Goal: Complete application form: Complete application form

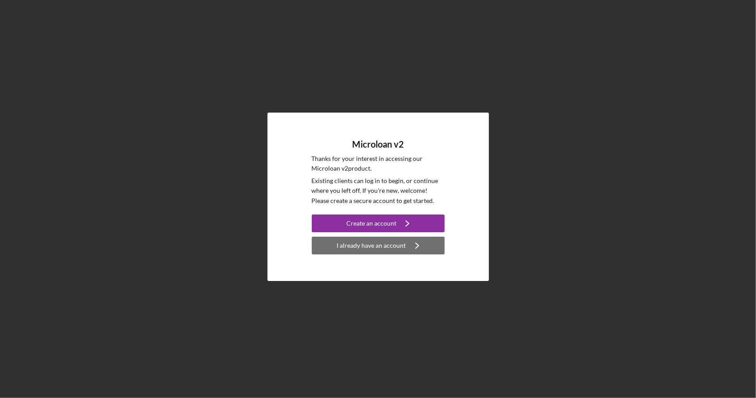
click at [410, 248] on icon "Icon/Navigate" at bounding box center [417, 245] width 22 height 22
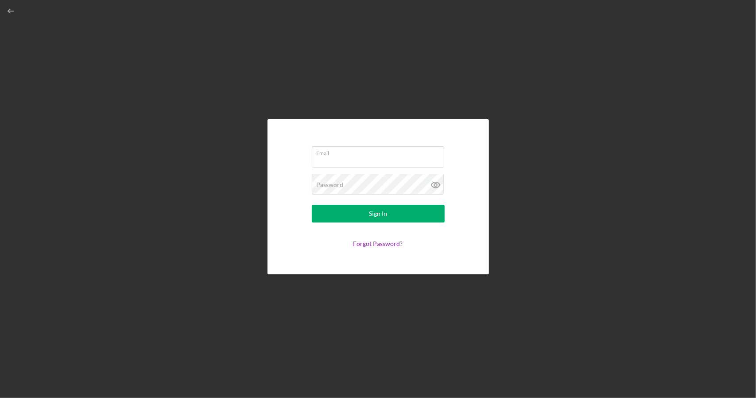
type input "[EMAIL_ADDRESS][DOMAIN_NAME]"
click at [407, 217] on button "Sign In" at bounding box center [378, 214] width 133 height 18
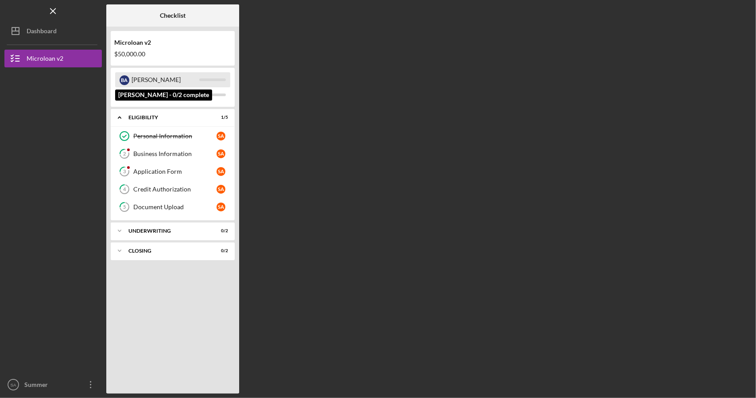
click at [127, 79] on div "B A" at bounding box center [125, 80] width 10 height 10
click at [133, 78] on div "[PERSON_NAME]" at bounding box center [166, 79] width 68 height 15
click at [125, 78] on div "B A" at bounding box center [125, 80] width 10 height 10
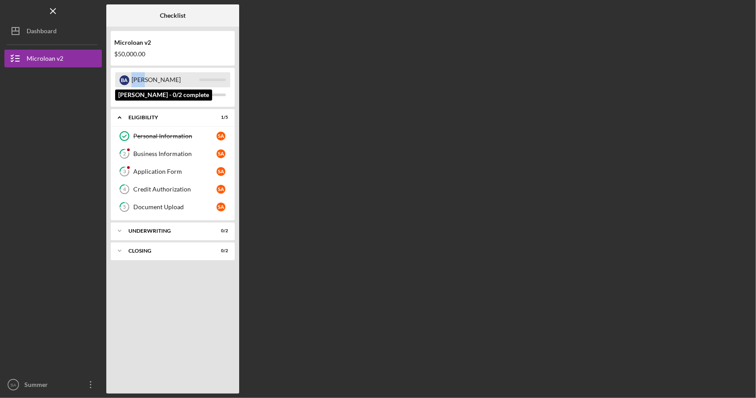
click at [125, 78] on div "B A" at bounding box center [125, 80] width 10 height 10
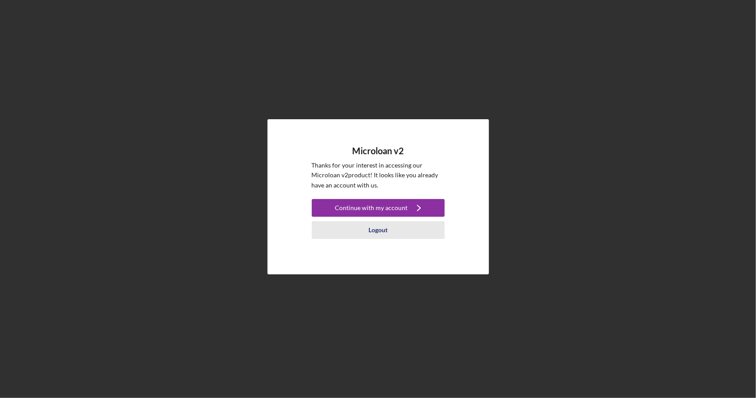
click at [373, 228] on div "Logout" at bounding box center [377, 230] width 19 height 18
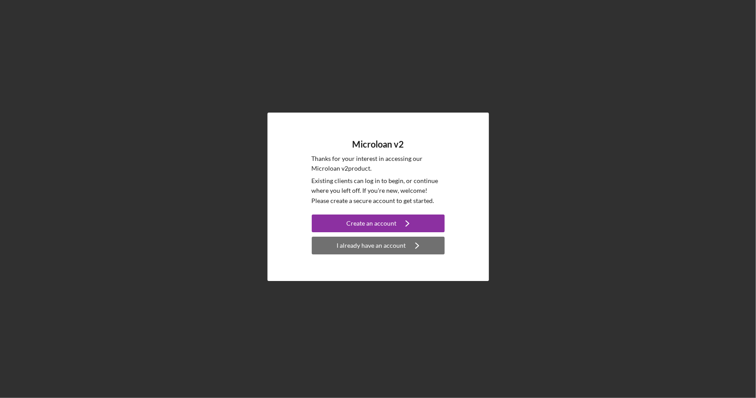
click at [357, 245] on div "I already have an account" at bounding box center [371, 246] width 69 height 18
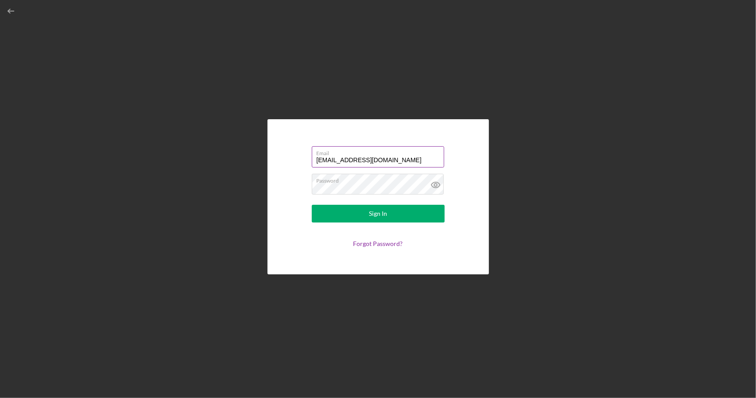
click at [320, 156] on input "[EMAIL_ADDRESS][DOMAIN_NAME]" at bounding box center [378, 156] width 132 height 21
type input "barnold@valleytruckrepair.com"
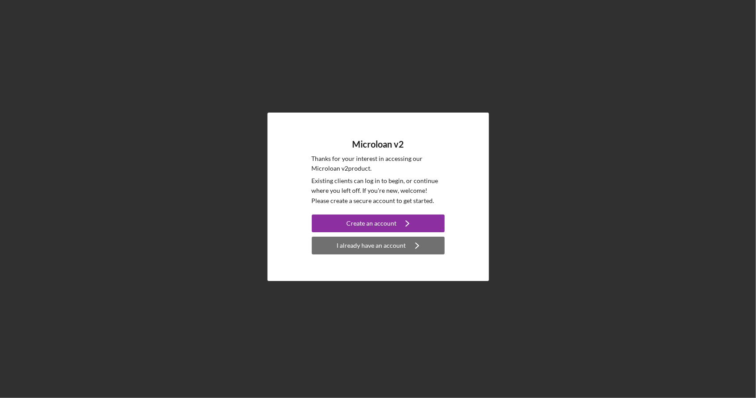
click at [412, 243] on icon "Icon/Navigate" at bounding box center [417, 245] width 22 height 22
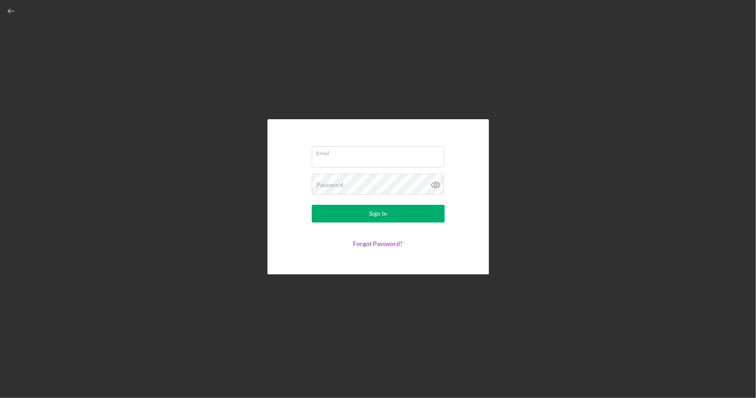
type input "[EMAIL_ADDRESS][DOMAIN_NAME]"
click at [415, 213] on button "Sign In" at bounding box center [378, 214] width 133 height 18
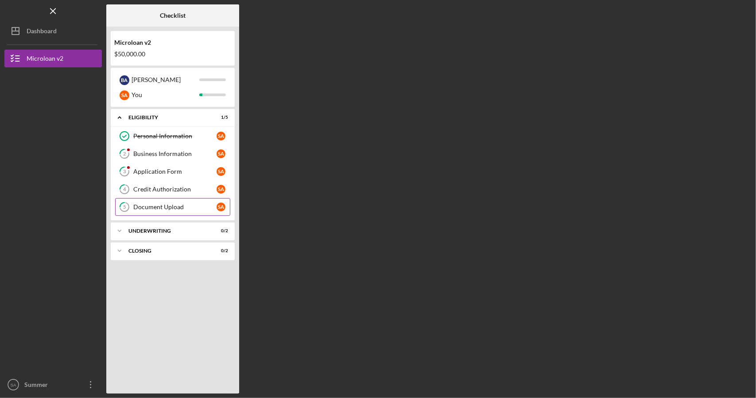
click at [157, 208] on div "Document Upload" at bounding box center [174, 206] width 83 height 7
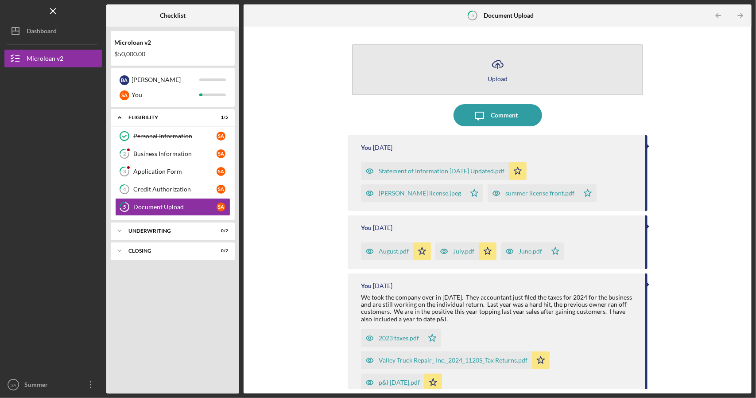
click at [488, 76] on div "Upload" at bounding box center [498, 78] width 20 height 7
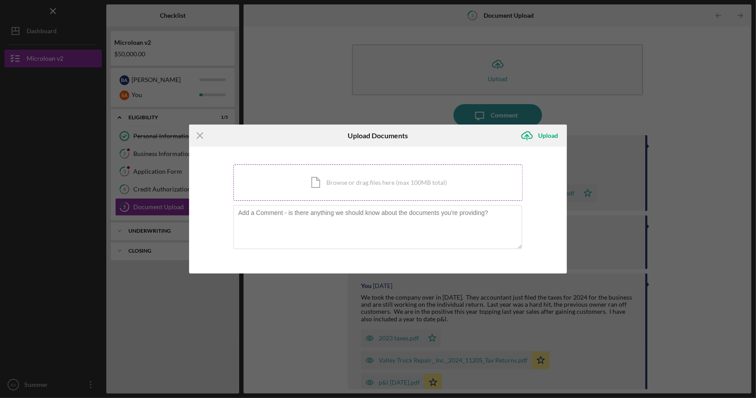
click at [363, 178] on div "Icon/Document Browse or drag files here (max 100MB total) Tap to choose files o…" at bounding box center [378, 182] width 290 height 36
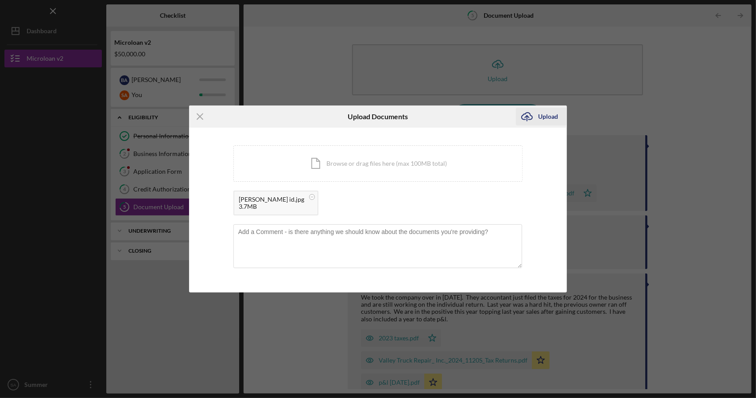
click at [533, 114] on icon "Icon/Upload" at bounding box center [527, 116] width 22 height 22
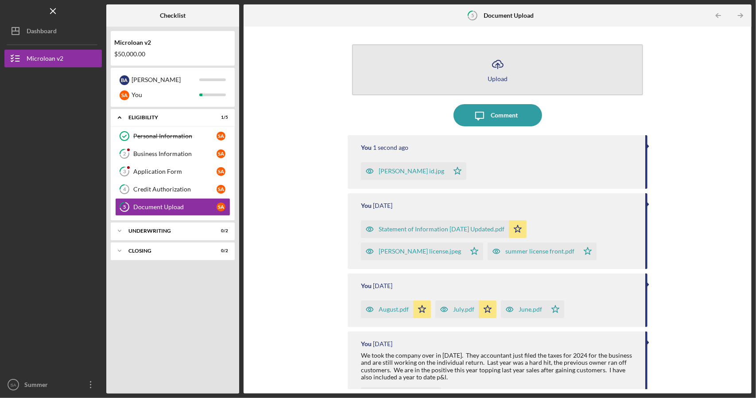
click at [509, 70] on button "Icon/Upload Upload" at bounding box center [497, 69] width 291 height 51
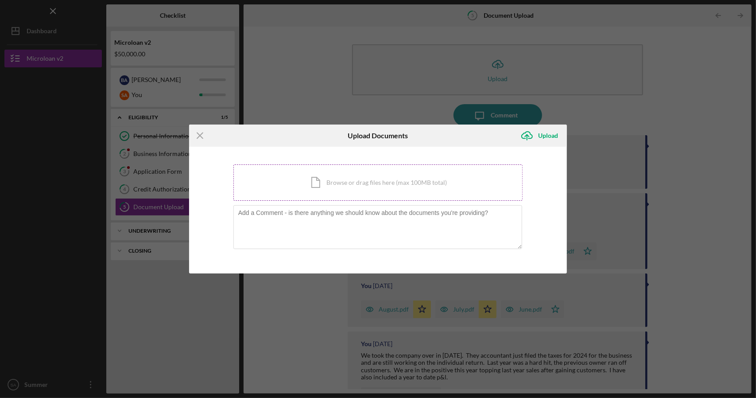
click at [359, 189] on div "Icon/Document Browse or drag files here (max 100MB total) Tap to choose files o…" at bounding box center [378, 182] width 290 height 36
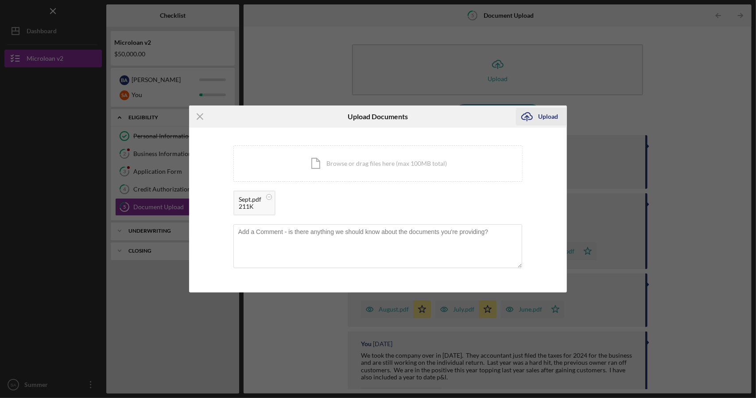
click at [537, 114] on icon "Icon/Upload" at bounding box center [527, 116] width 22 height 22
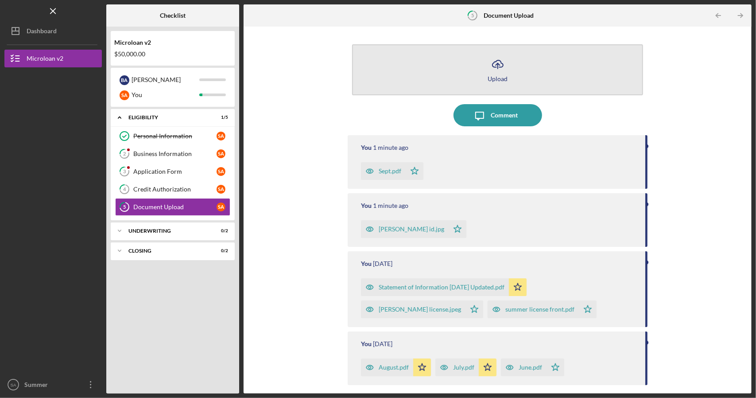
click at [522, 81] on button "Icon/Upload Upload" at bounding box center [497, 69] width 291 height 51
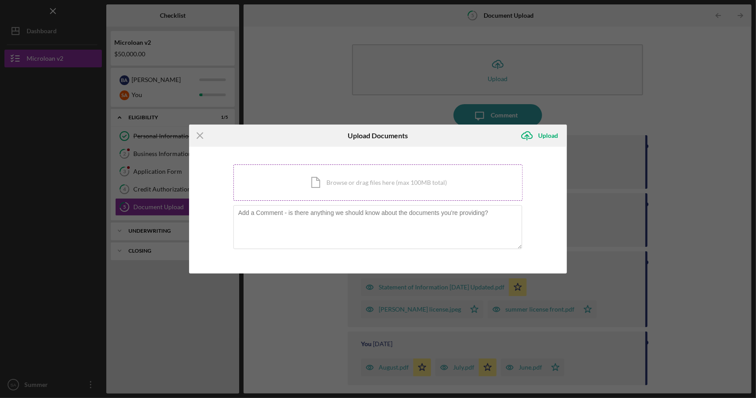
click at [357, 184] on div "Icon/Document Browse or drag files here (max 100MB total) Tap to choose files o…" at bounding box center [378, 182] width 290 height 36
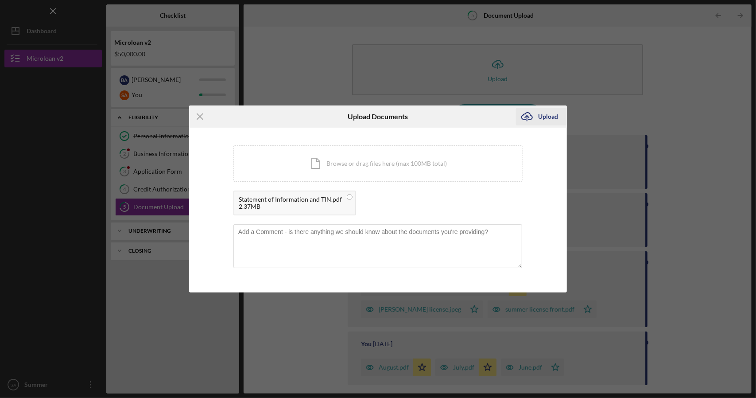
click at [539, 121] on div "Upload" at bounding box center [548, 117] width 20 height 18
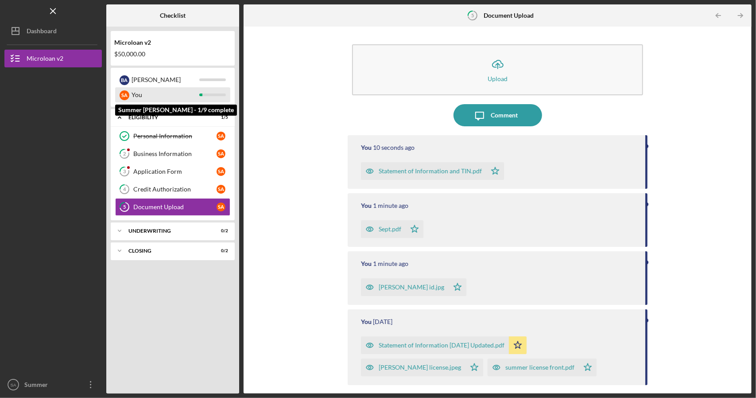
click at [150, 93] on div "You" at bounding box center [166, 94] width 68 height 15
click at [127, 95] on div "S A" at bounding box center [125, 95] width 10 height 10
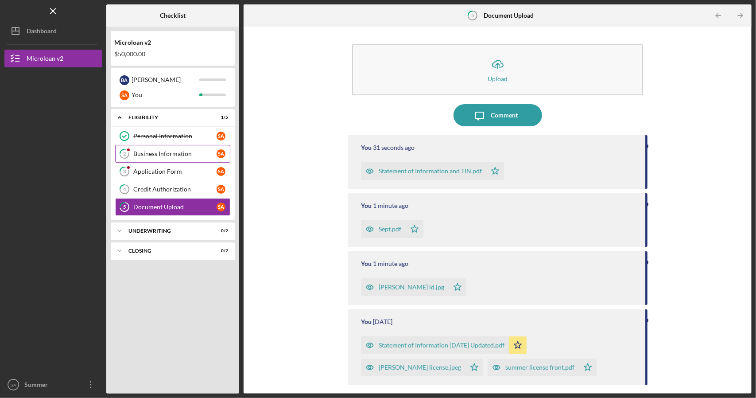
click at [147, 154] on div "Business Information" at bounding box center [174, 153] width 83 height 7
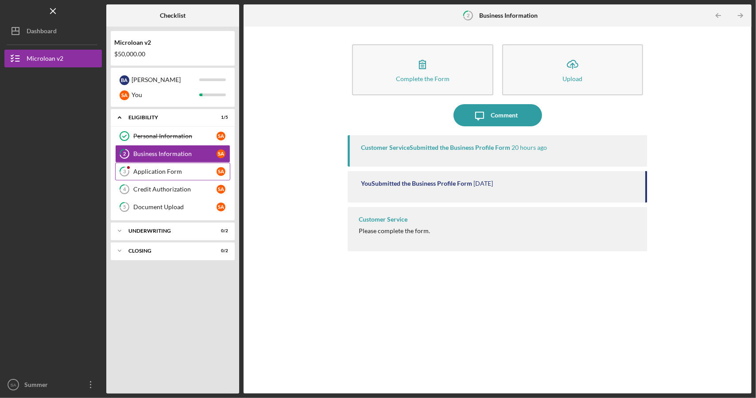
click at [171, 168] on div "Application Form" at bounding box center [174, 171] width 83 height 7
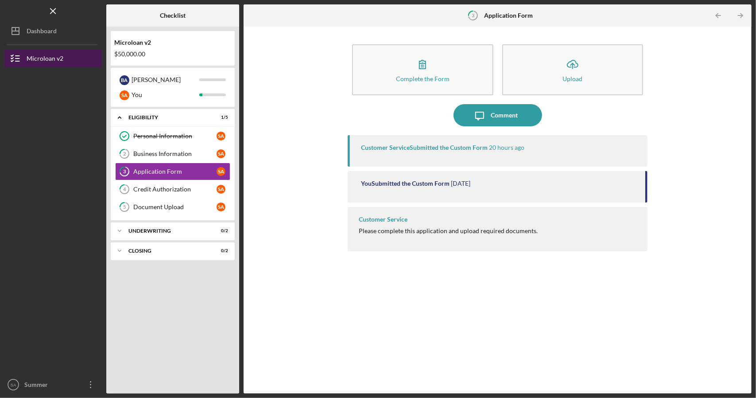
click at [47, 65] on div "Microloan v2" at bounding box center [45, 60] width 37 height 20
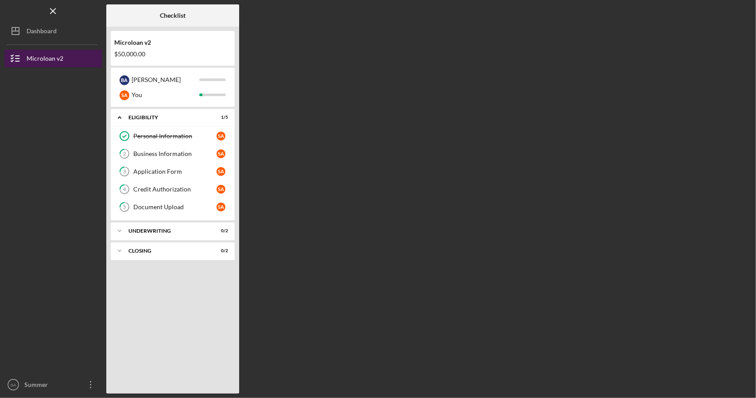
click at [52, 57] on div "Microloan v2" at bounding box center [45, 60] width 37 height 20
click at [142, 132] on link "Personal Information Personal Information S A" at bounding box center [172, 136] width 115 height 18
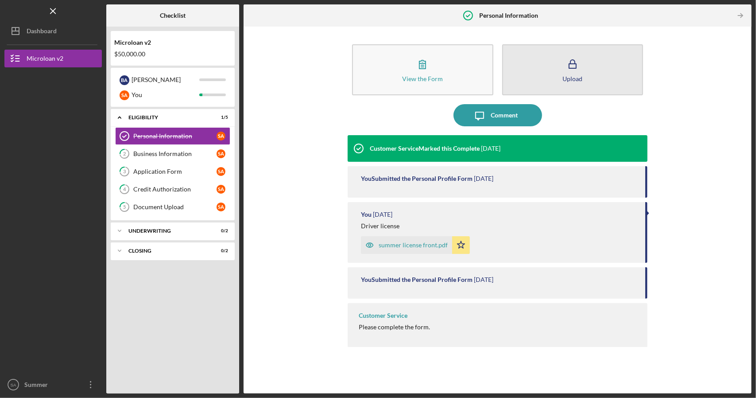
click at [549, 72] on button "Upload" at bounding box center [572, 69] width 141 height 51
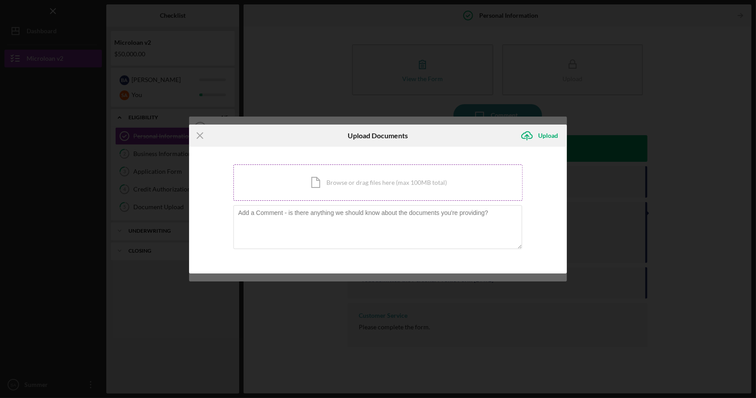
click at [424, 172] on div "Icon/Document Browse or drag files here (max 100MB total) Tap to choose files o…" at bounding box center [378, 182] width 290 height 36
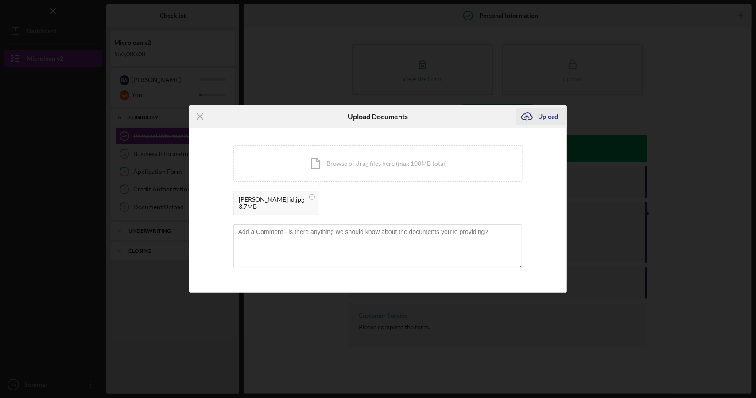
click at [546, 116] on div "Upload" at bounding box center [548, 117] width 20 height 18
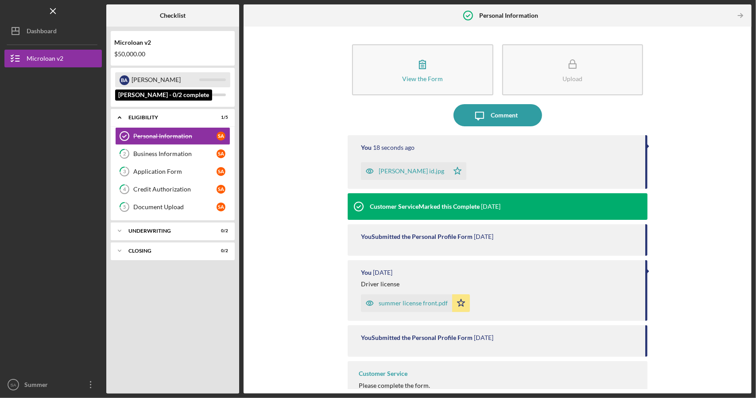
click at [196, 80] on div "[PERSON_NAME]" at bounding box center [166, 79] width 68 height 15
click at [128, 81] on div "B A" at bounding box center [125, 80] width 10 height 10
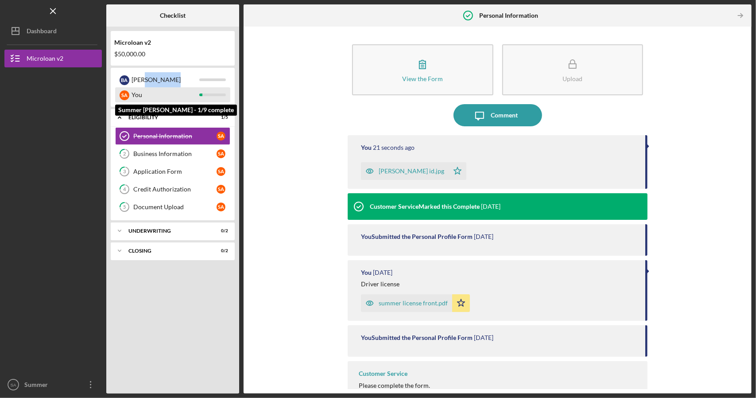
click at [128, 97] on div "S A" at bounding box center [125, 95] width 10 height 10
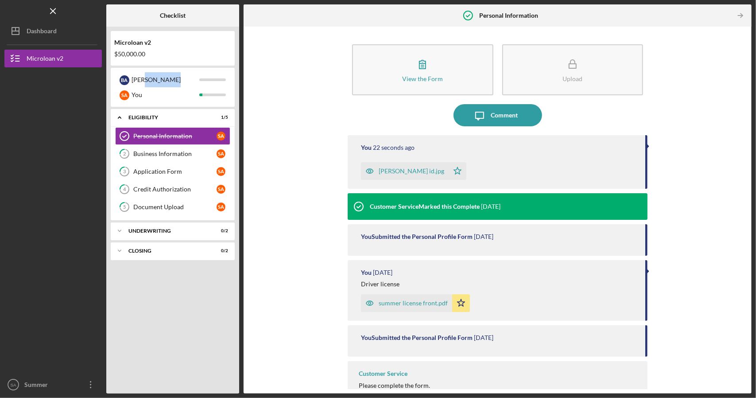
drag, startPoint x: 126, startPoint y: 82, endPoint x: 299, endPoint y: 79, distance: 172.8
click at [299, 79] on div "Checklist Microloan v2 $50,000.00 B A [PERSON_NAME] S A You Icon/Expander Eligi…" at bounding box center [428, 198] width 645 height 389
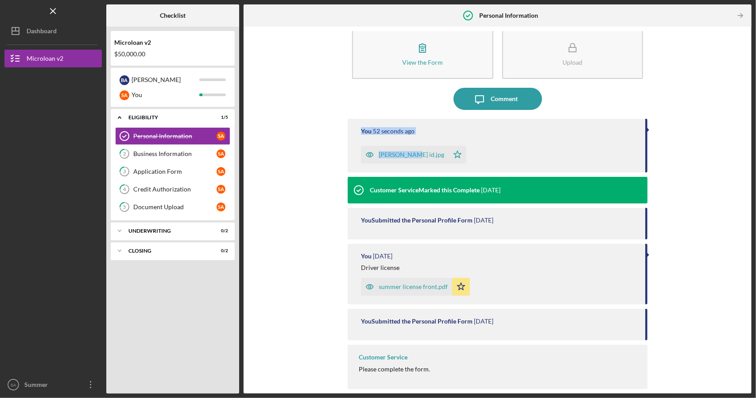
drag, startPoint x: 744, startPoint y: 167, endPoint x: 756, endPoint y: 92, distance: 76.2
click at [756, 92] on div "Icon/Menu Personal Information Personal Information Checklist Microloan v2 $50,…" at bounding box center [378, 199] width 756 height 398
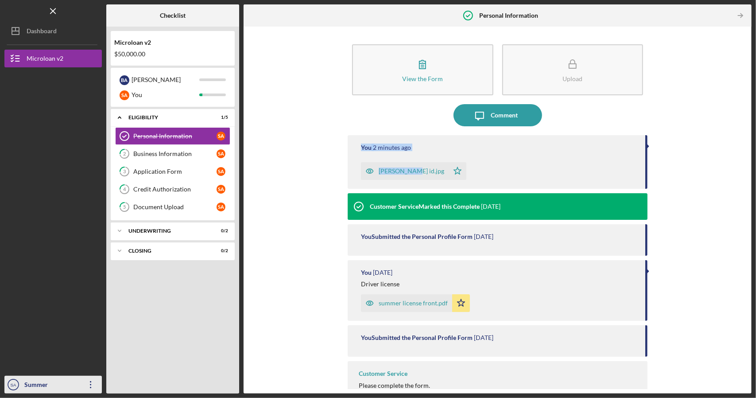
click at [43, 384] on div "Summer [PERSON_NAME]" at bounding box center [51, 393] width 58 height 35
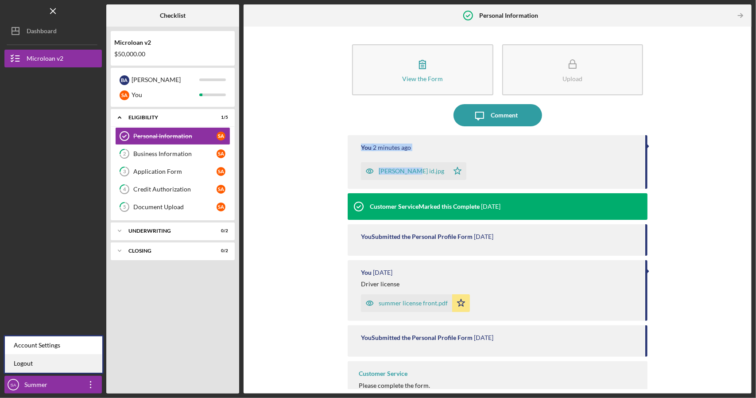
click at [39, 361] on link "Logout" at bounding box center [53, 363] width 97 height 18
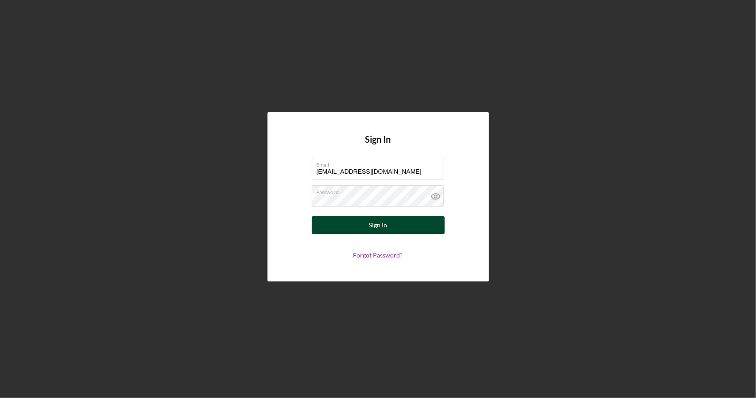
click at [369, 232] on button "Sign In" at bounding box center [378, 225] width 133 height 18
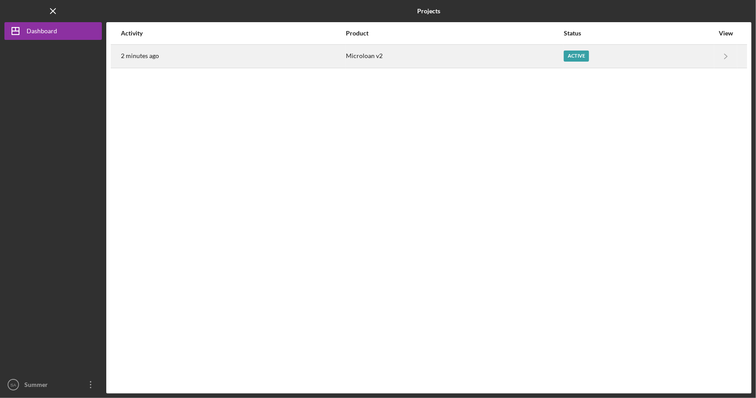
click at [496, 60] on div "Microloan v2" at bounding box center [454, 56] width 217 height 22
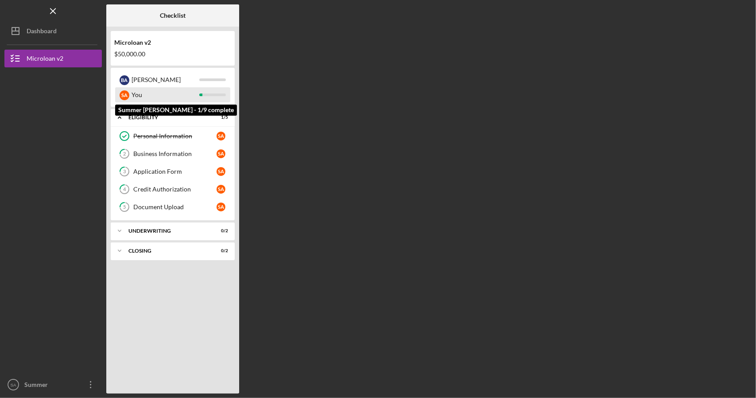
click at [134, 95] on div "You" at bounding box center [166, 94] width 68 height 15
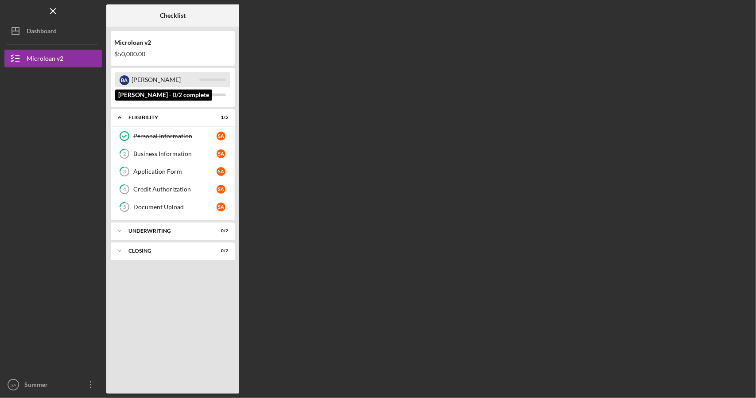
click at [132, 82] on div "[PERSON_NAME]" at bounding box center [166, 79] width 68 height 15
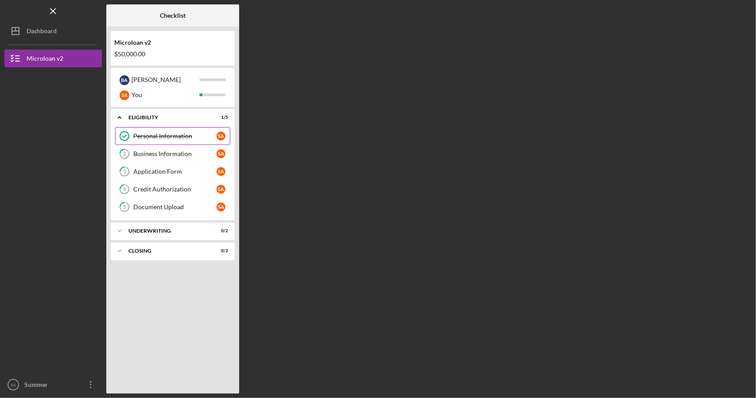
click at [146, 130] on link "Personal Information Personal Information S A" at bounding box center [172, 136] width 115 height 18
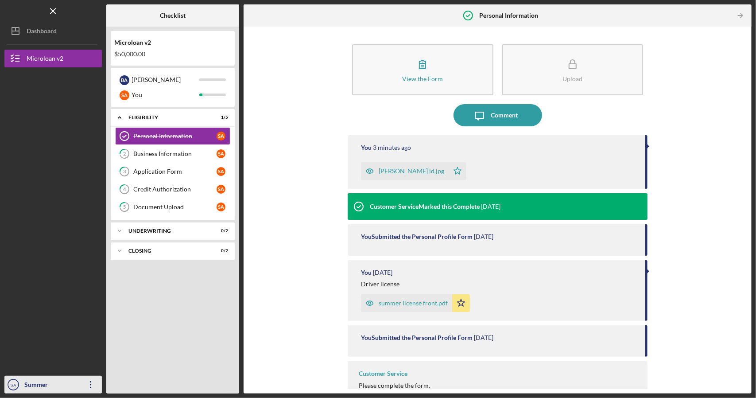
click at [96, 382] on icon "Icon/Overflow" at bounding box center [91, 384] width 22 height 22
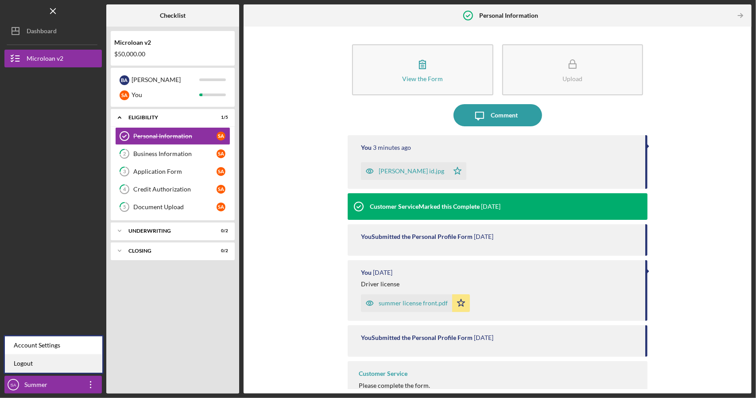
click at [54, 365] on link "Logout" at bounding box center [53, 363] width 97 height 18
